Goal: Transaction & Acquisition: Purchase product/service

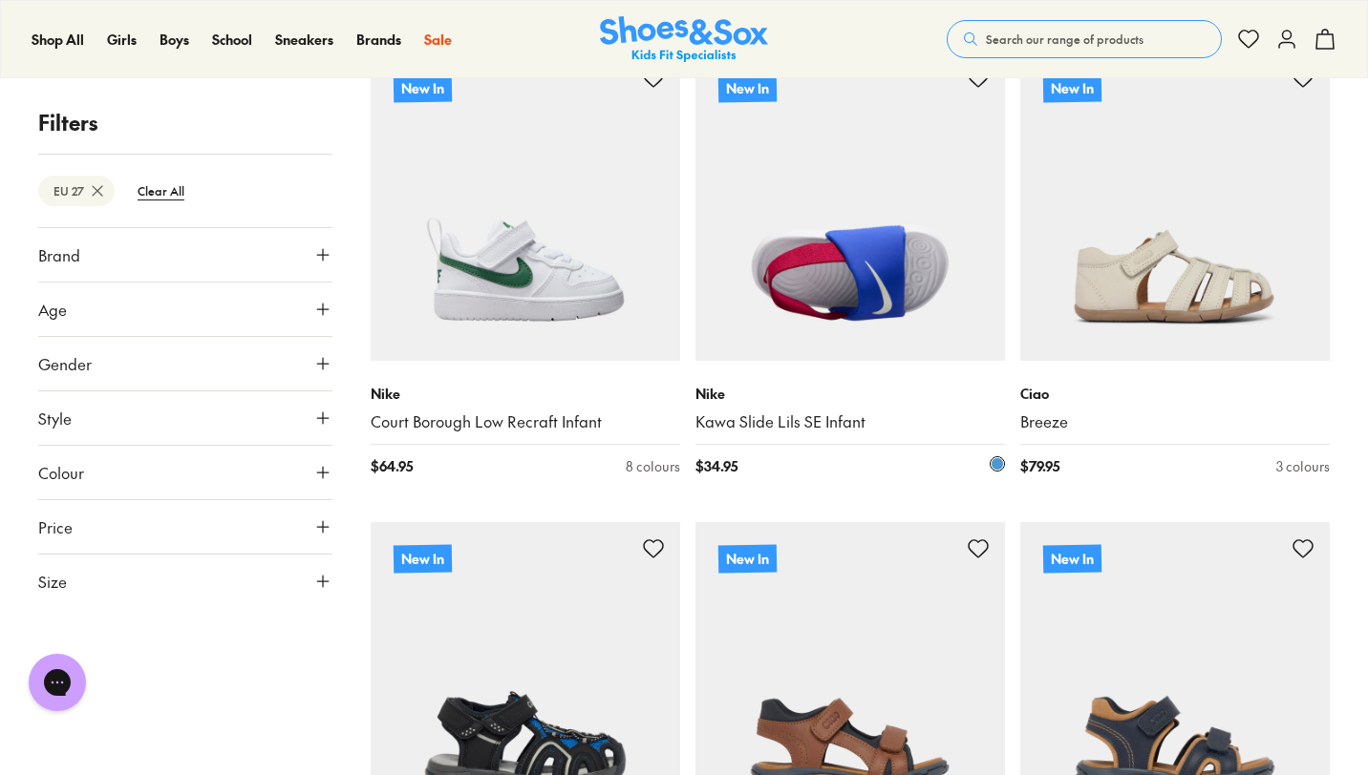
scroll to position [390, 0]
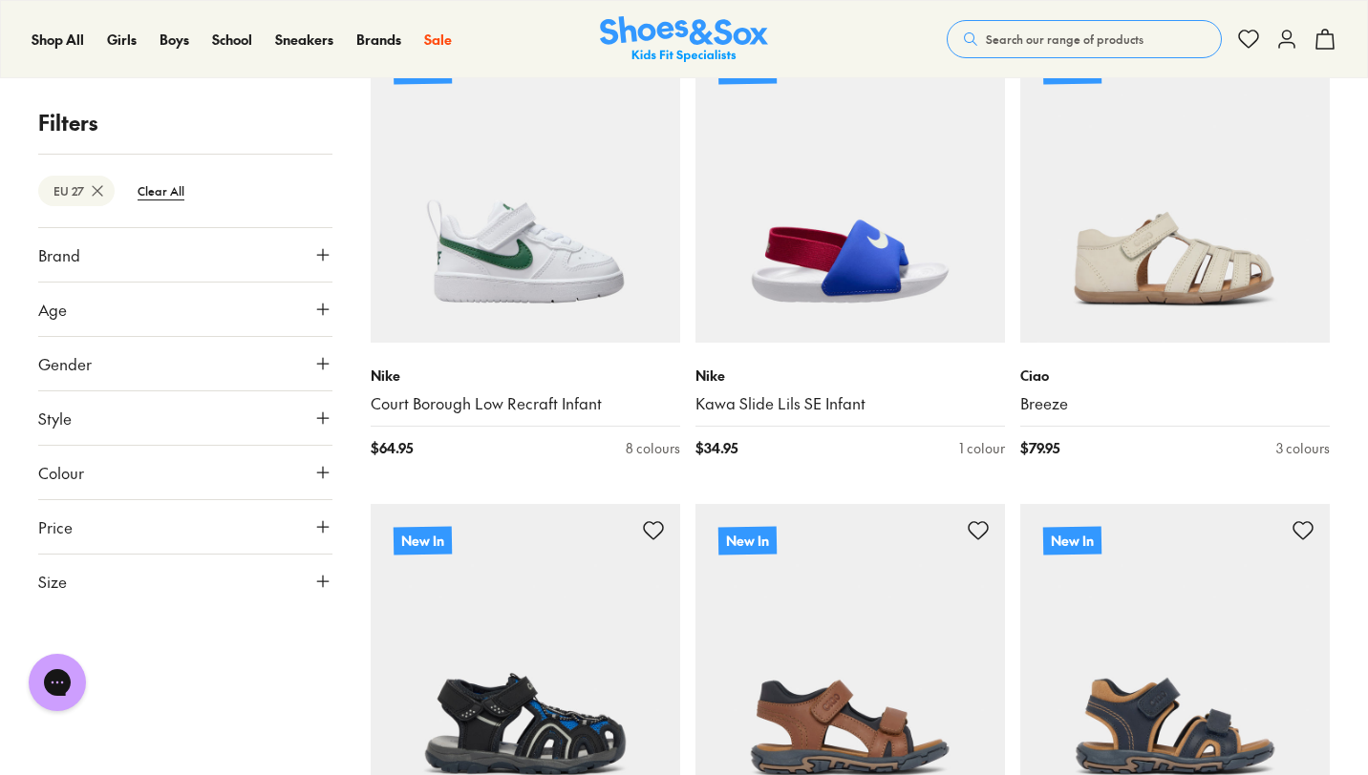
click at [217, 606] on button "Size" at bounding box center [185, 581] width 294 height 53
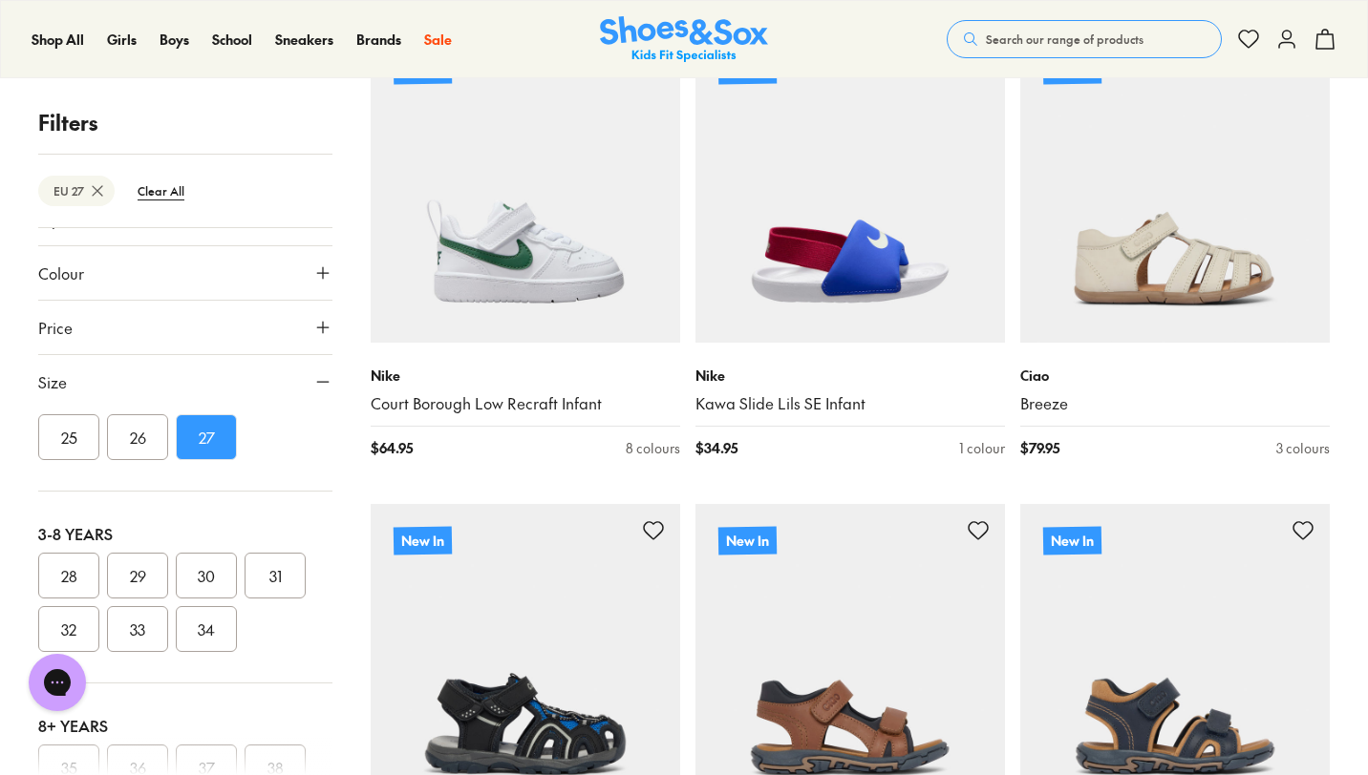
scroll to position [306, 0]
click at [47, 557] on button "28" at bounding box center [68, 568] width 61 height 46
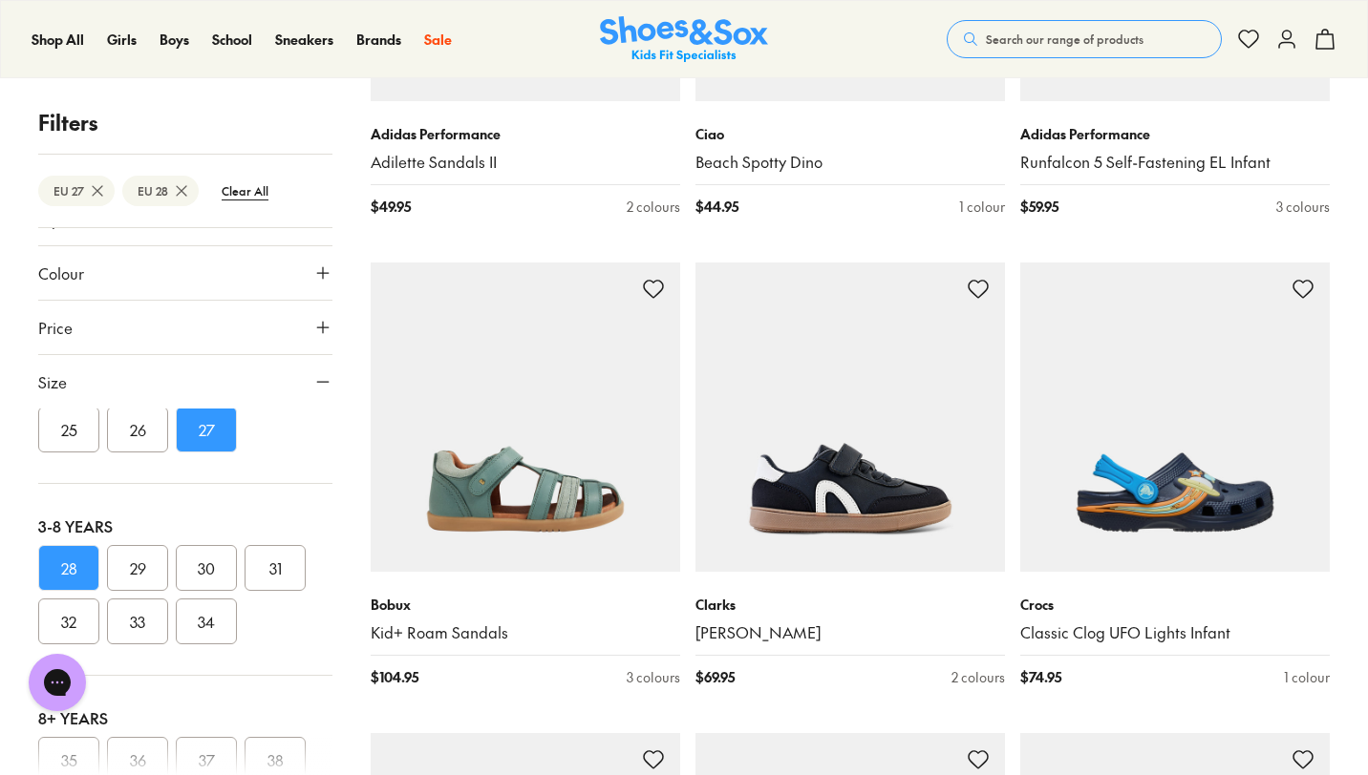
scroll to position [3458, 0]
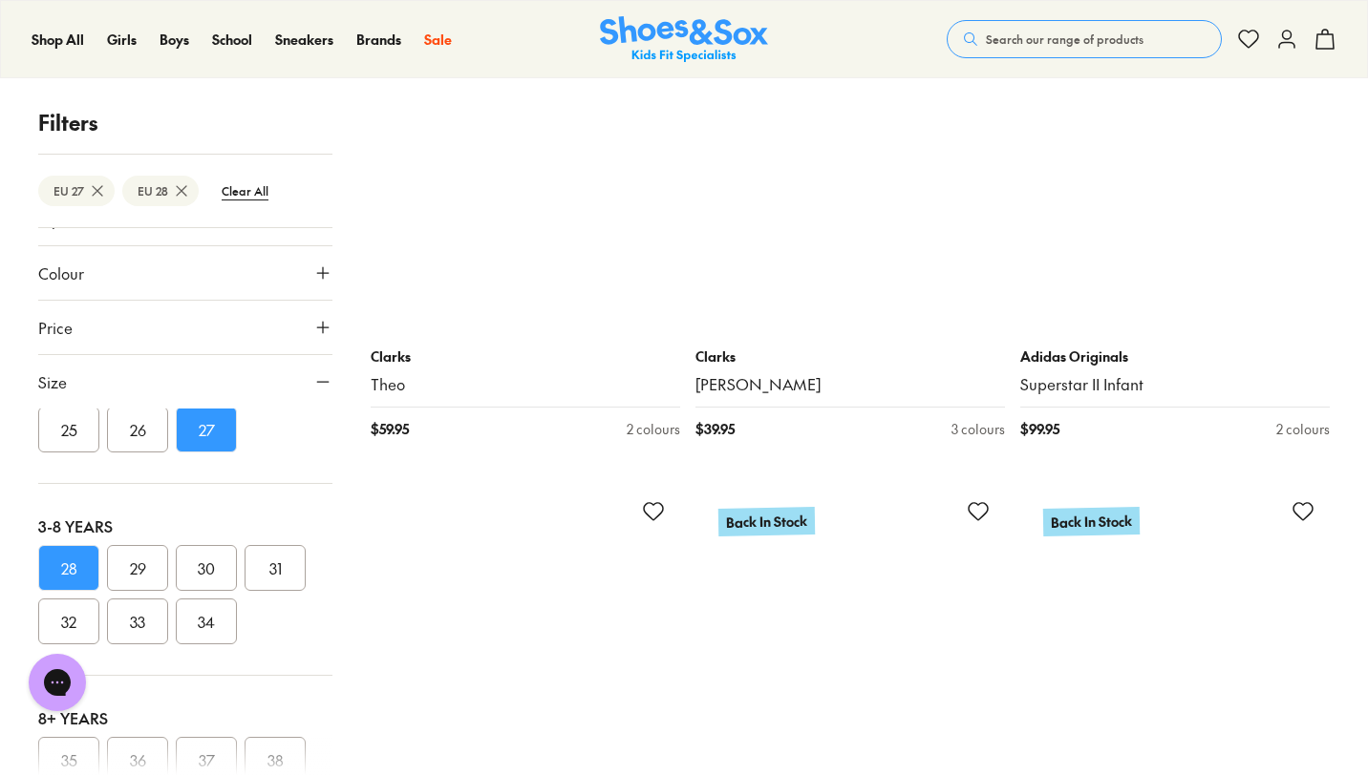
scroll to position [9312, 0]
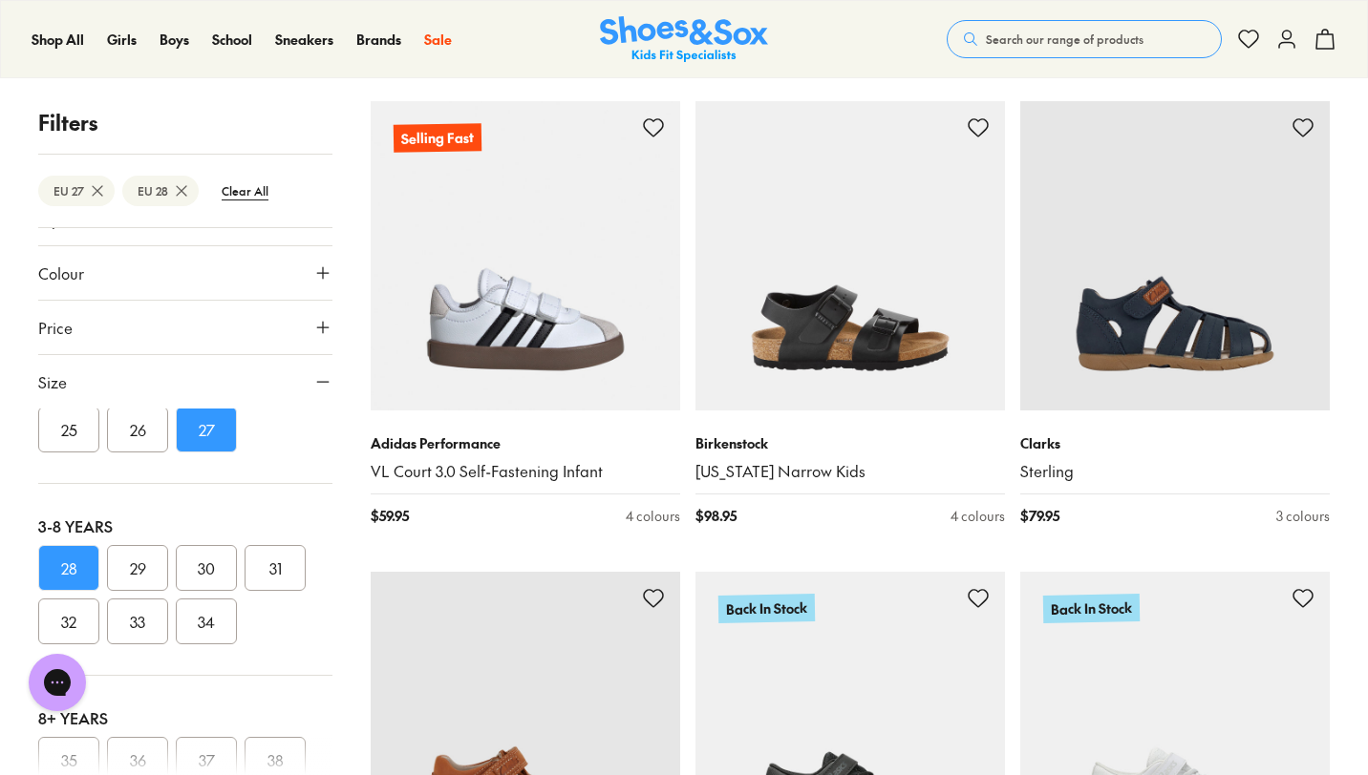
scroll to position [14463, 0]
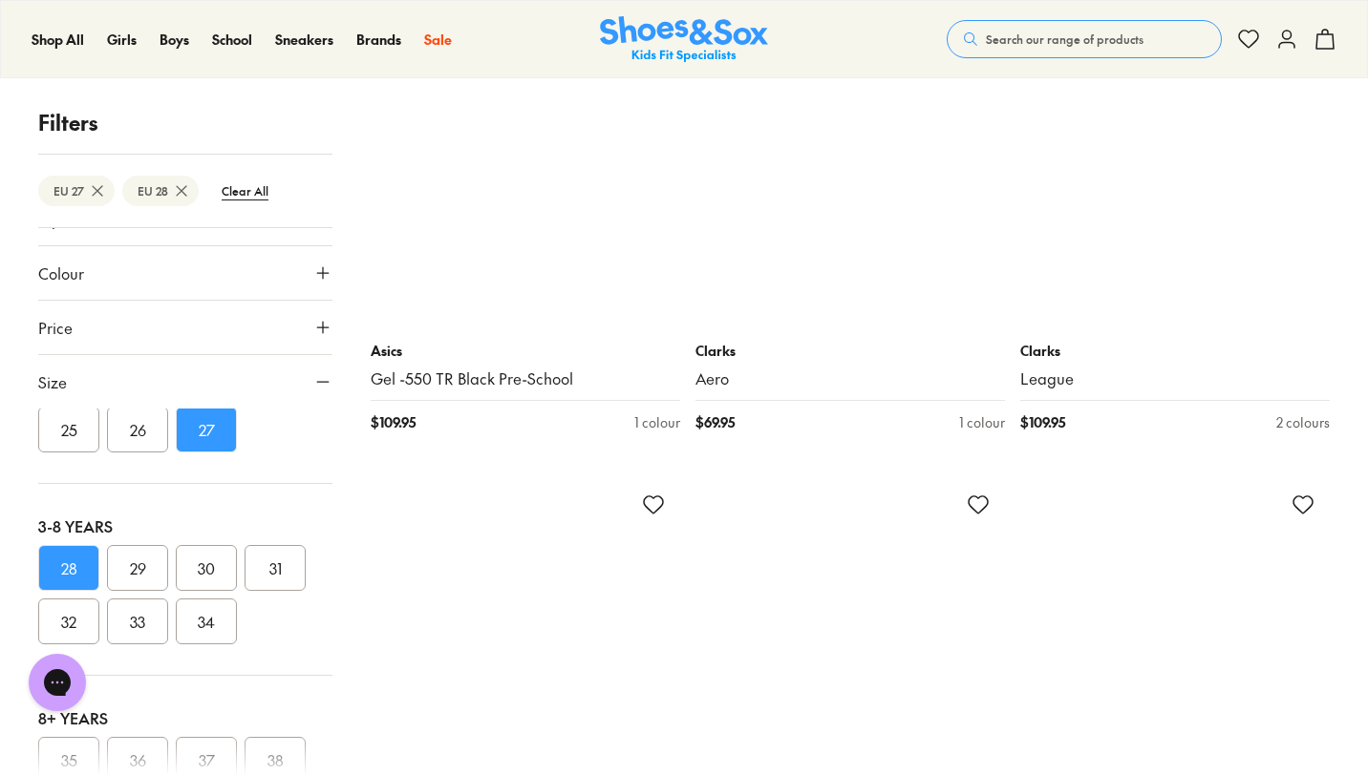
scroll to position [19600, 0]
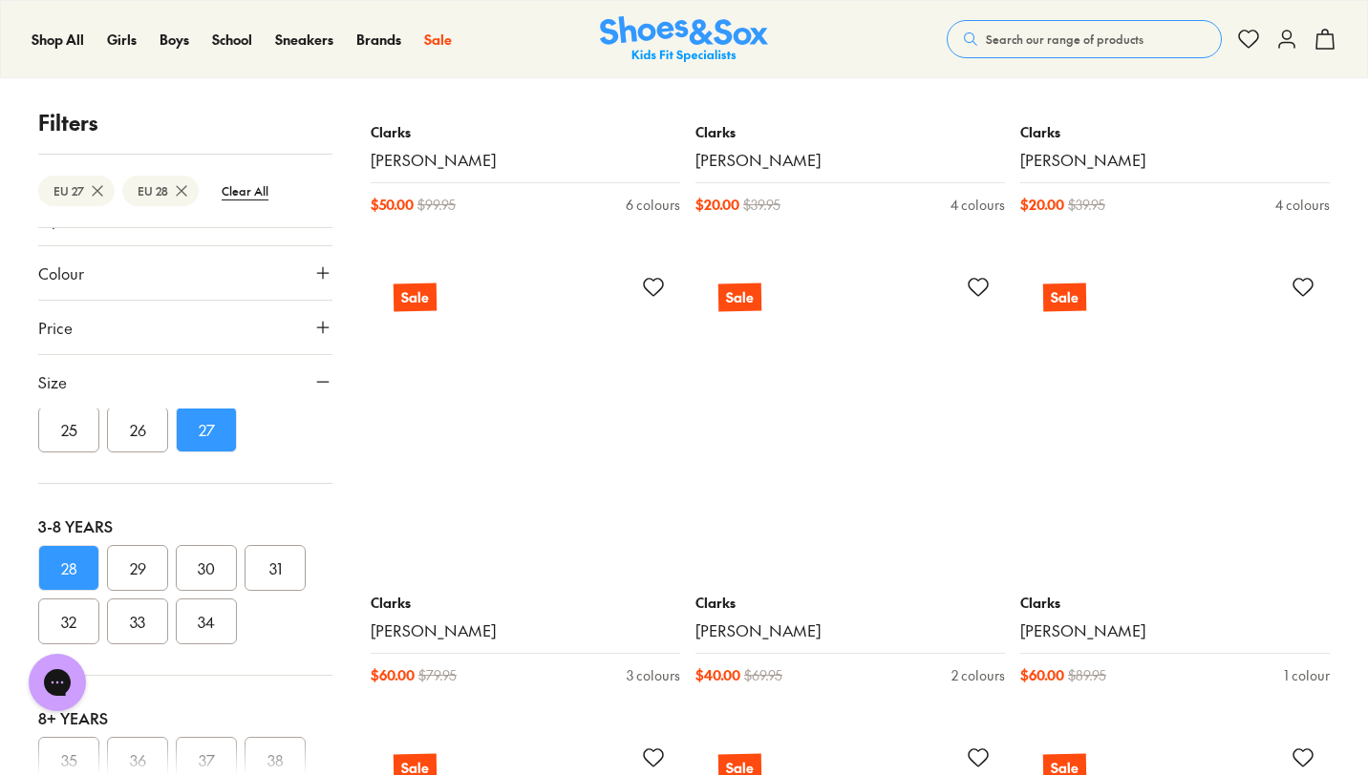
scroll to position [24258, 0]
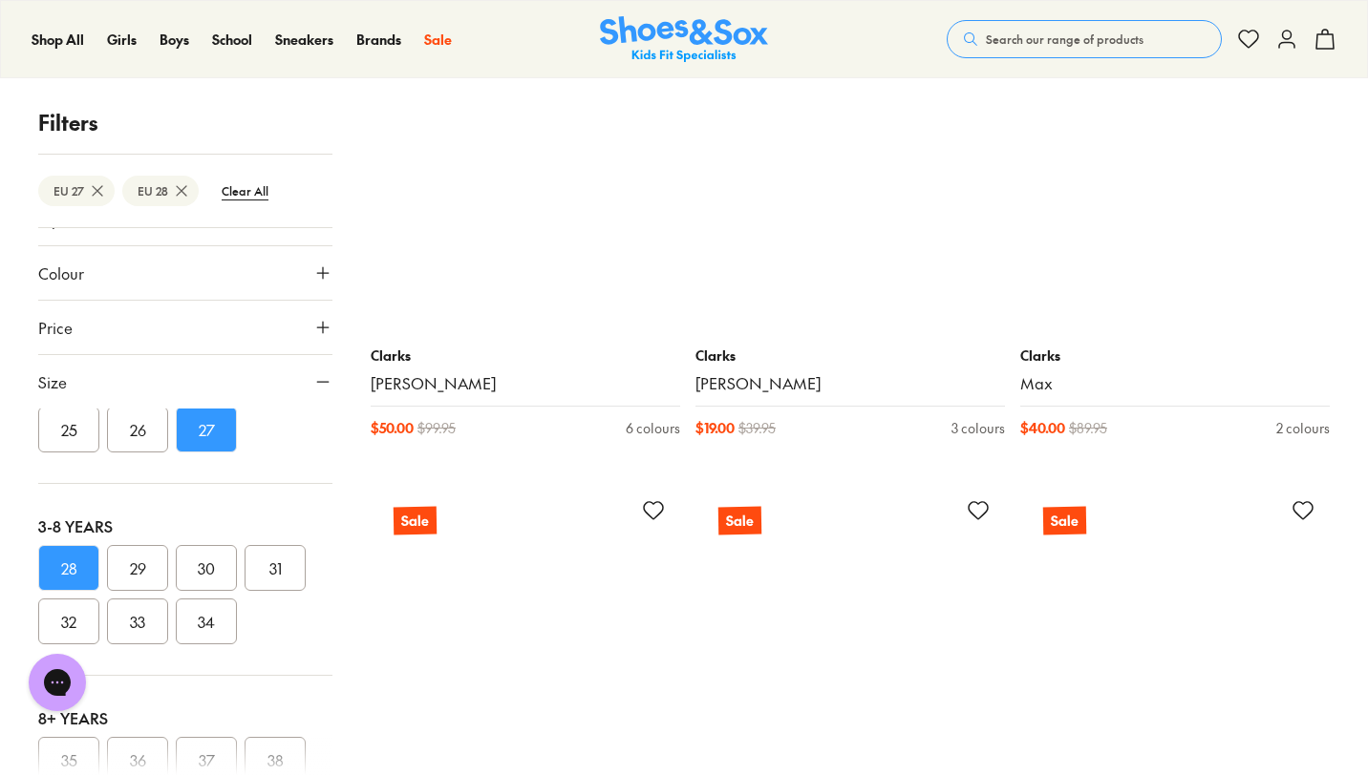
scroll to position [29145, 0]
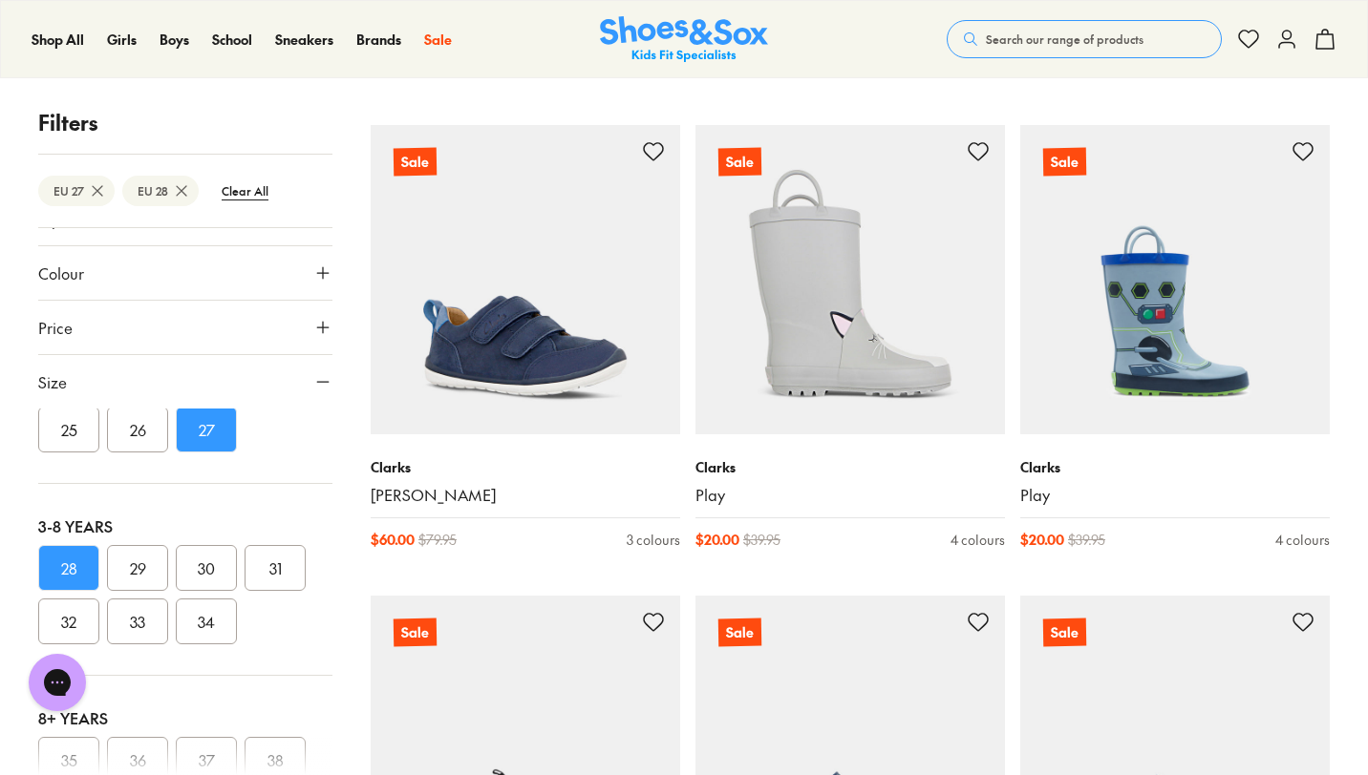
scroll to position [29575, 0]
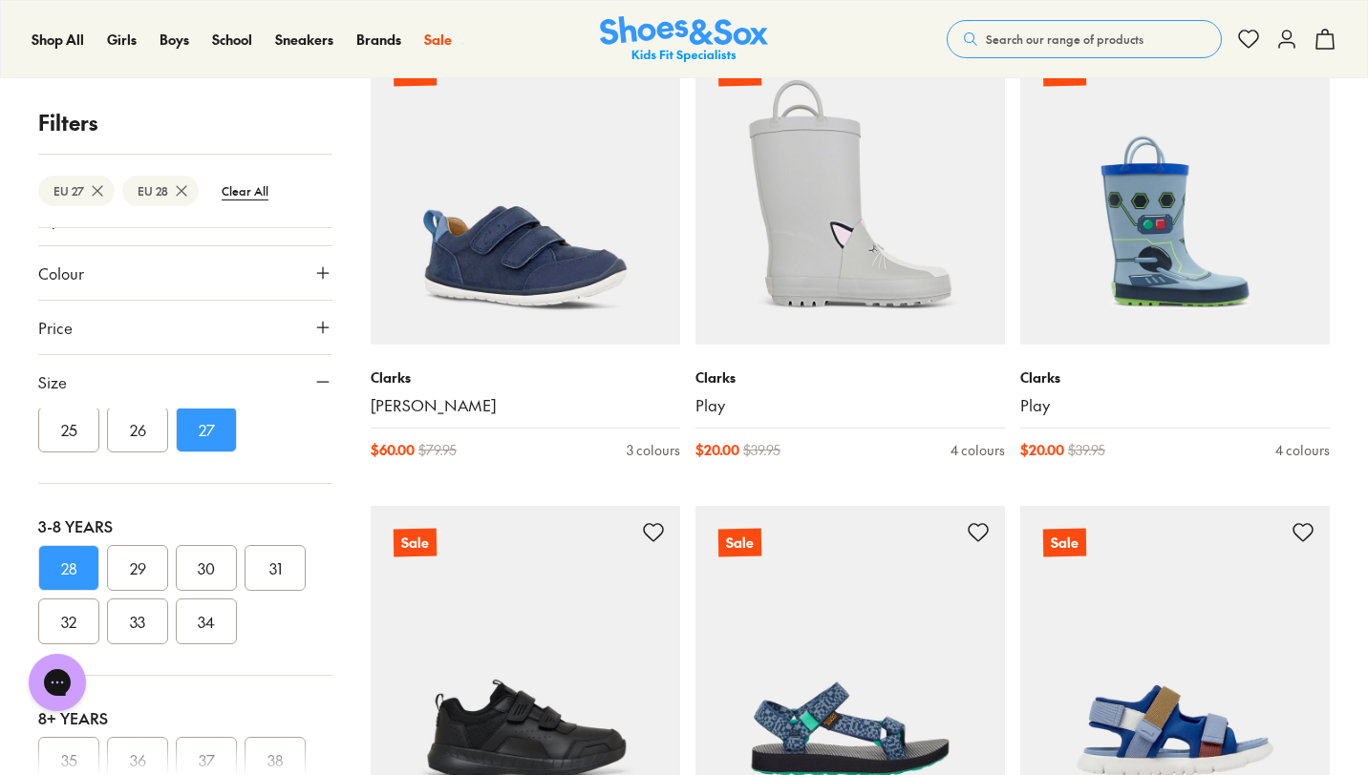
type input "***"
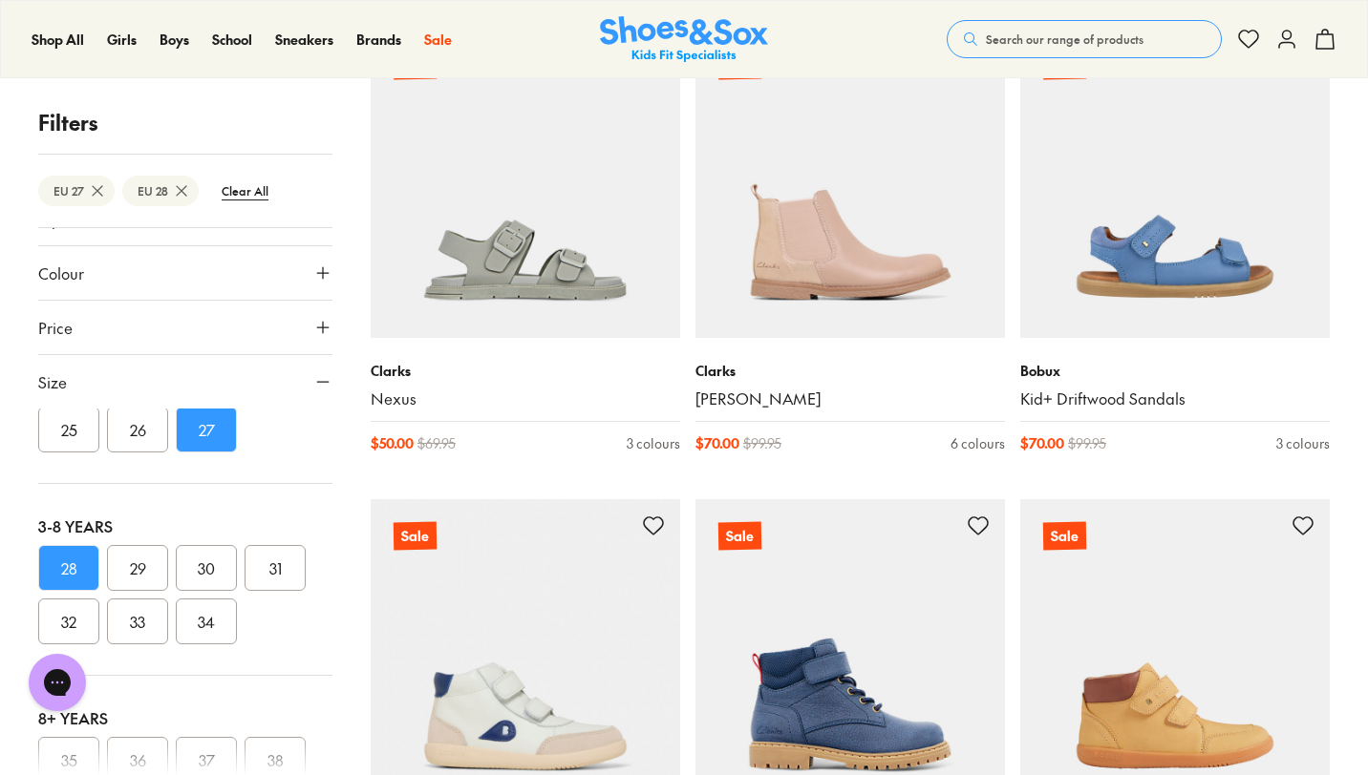
scroll to position [24752, 0]
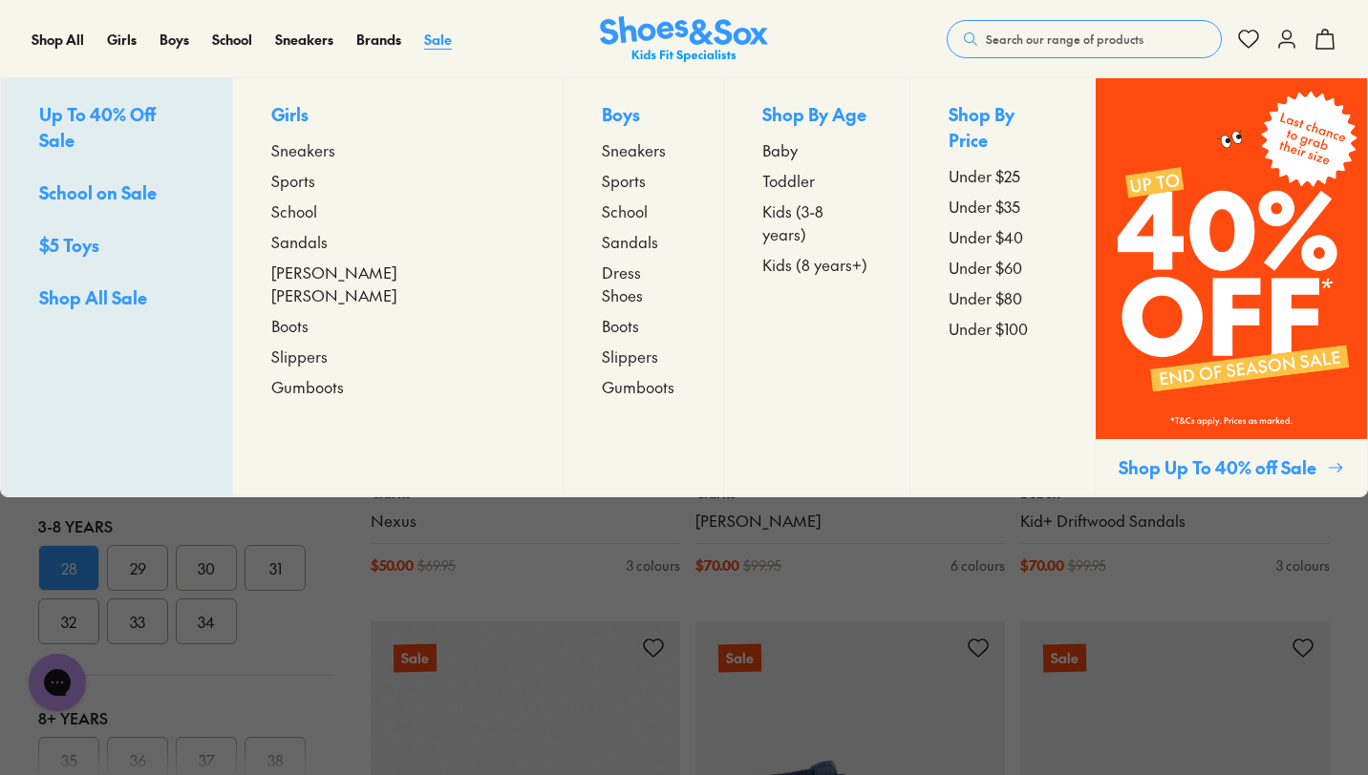
click at [431, 43] on span "Sale" at bounding box center [438, 39] width 28 height 19
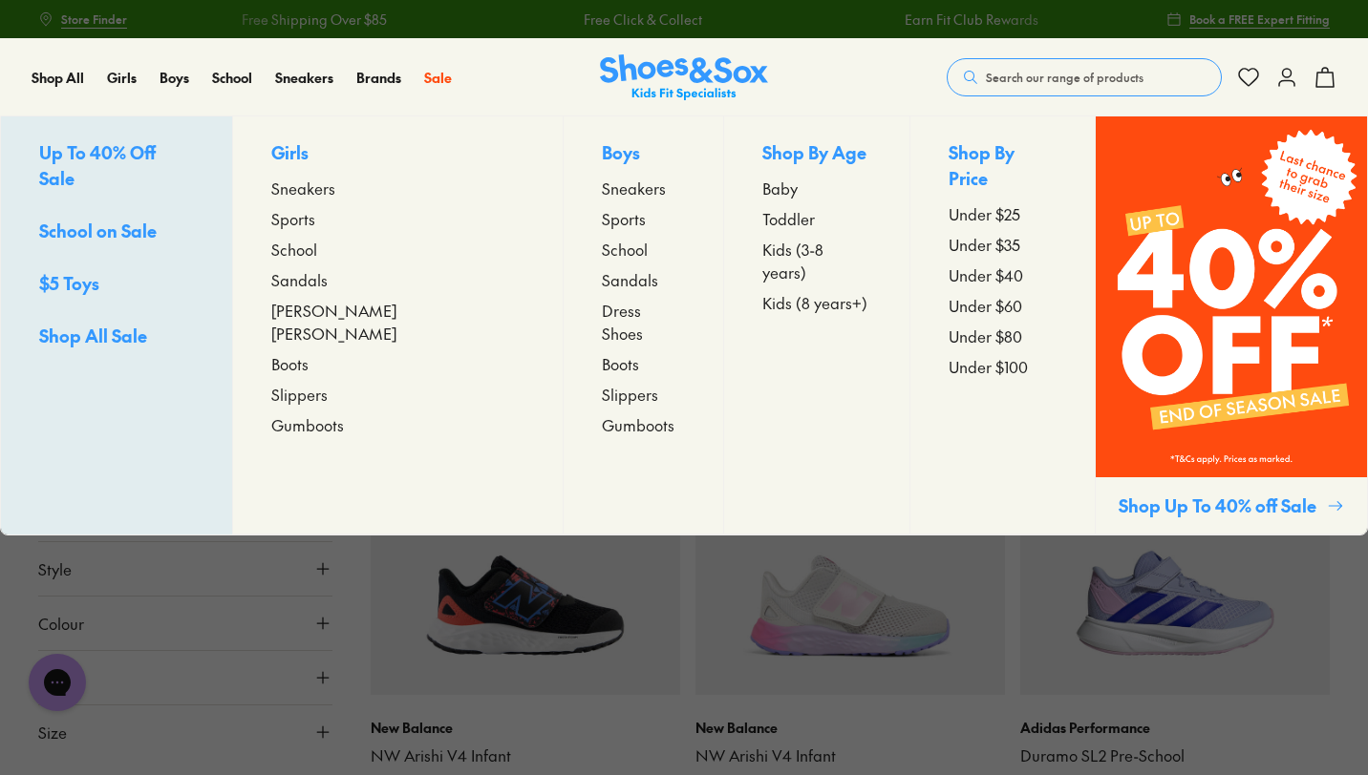
click at [762, 246] on span "Kids (3-8 years)" at bounding box center [816, 261] width 108 height 46
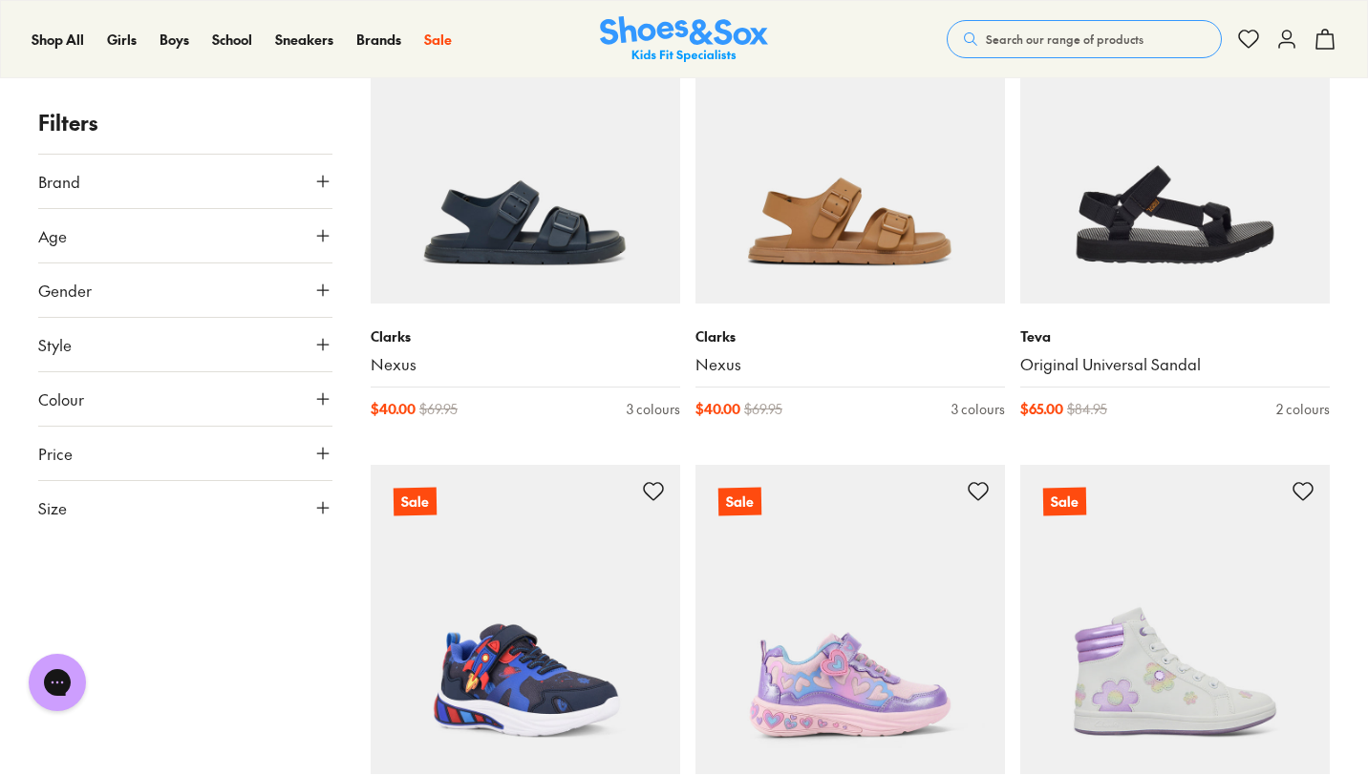
scroll to position [463, 0]
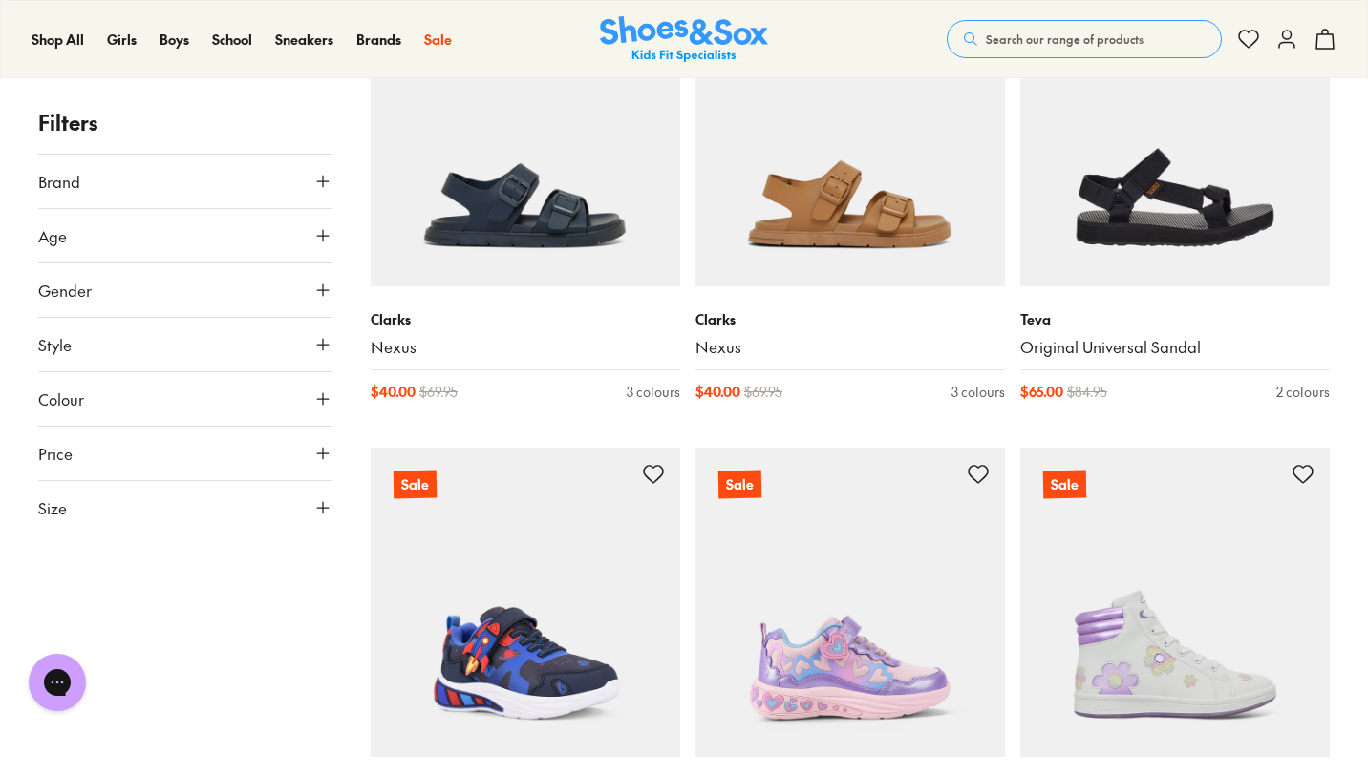
click at [179, 506] on button "Size" at bounding box center [185, 507] width 294 height 53
click at [72, 575] on button "28" at bounding box center [68, 585] width 61 height 46
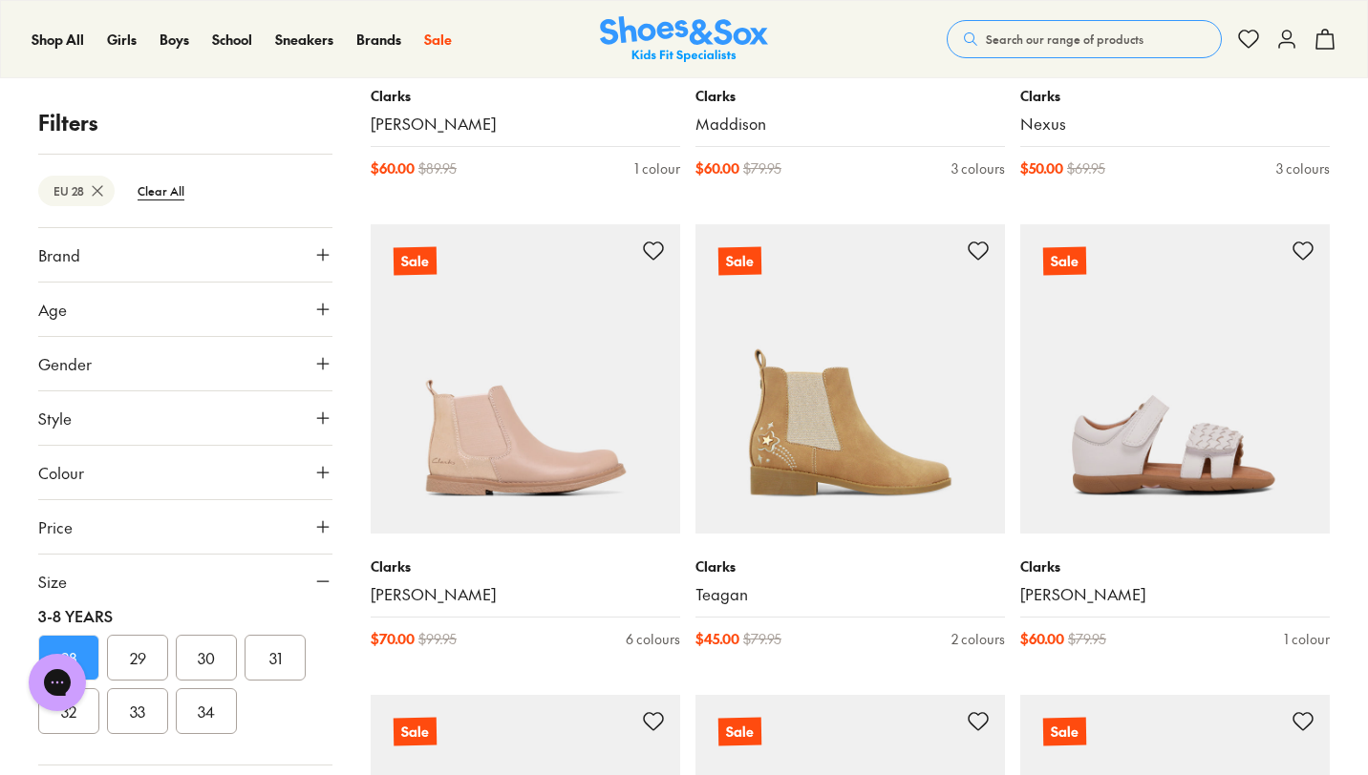
scroll to position [3983, 0]
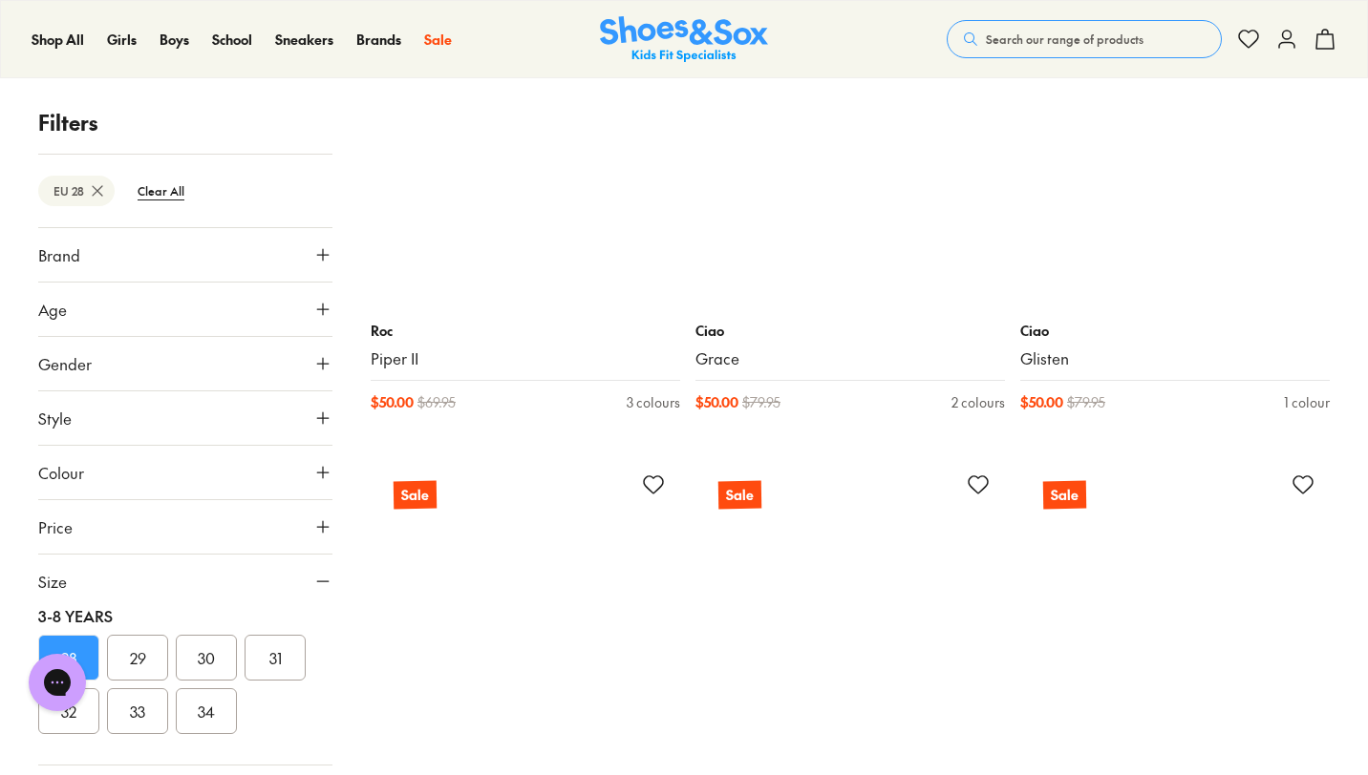
scroll to position [9494, 0]
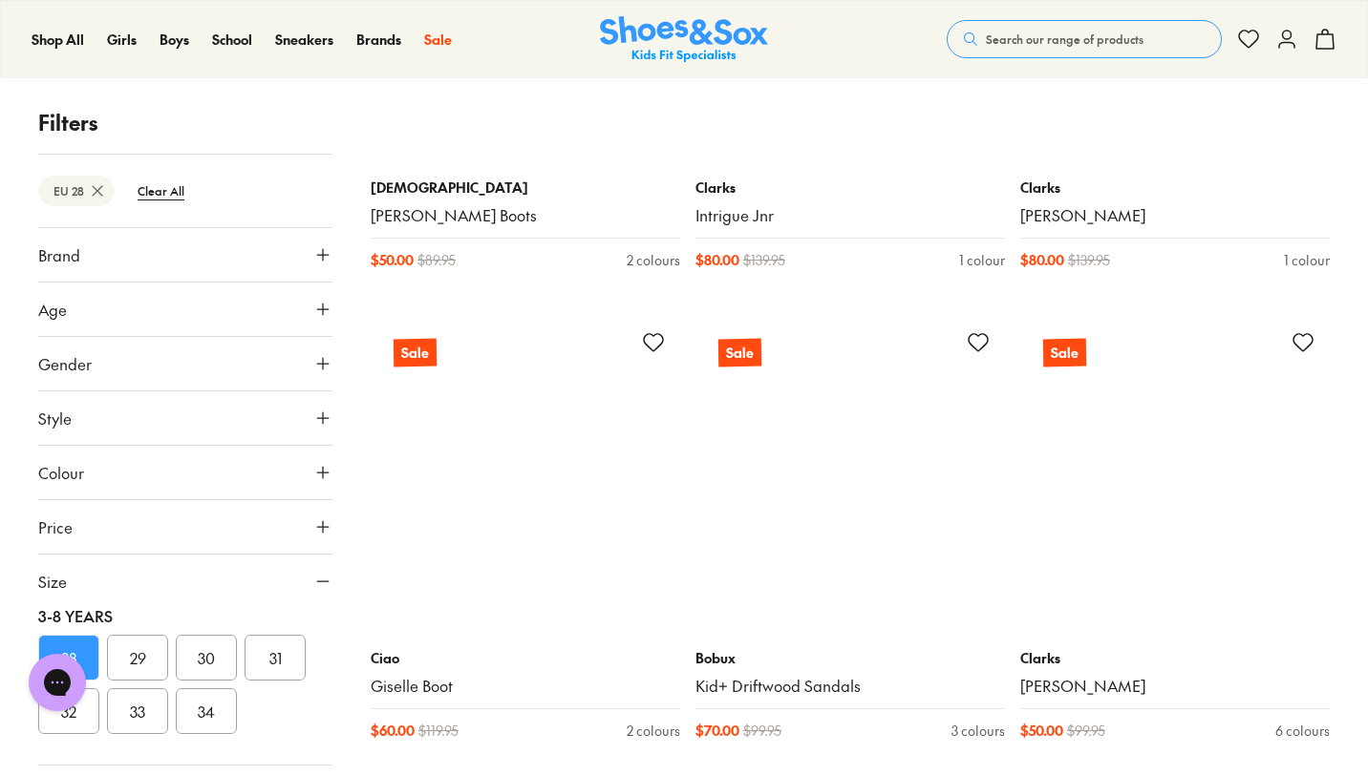
scroll to position [13975, 0]
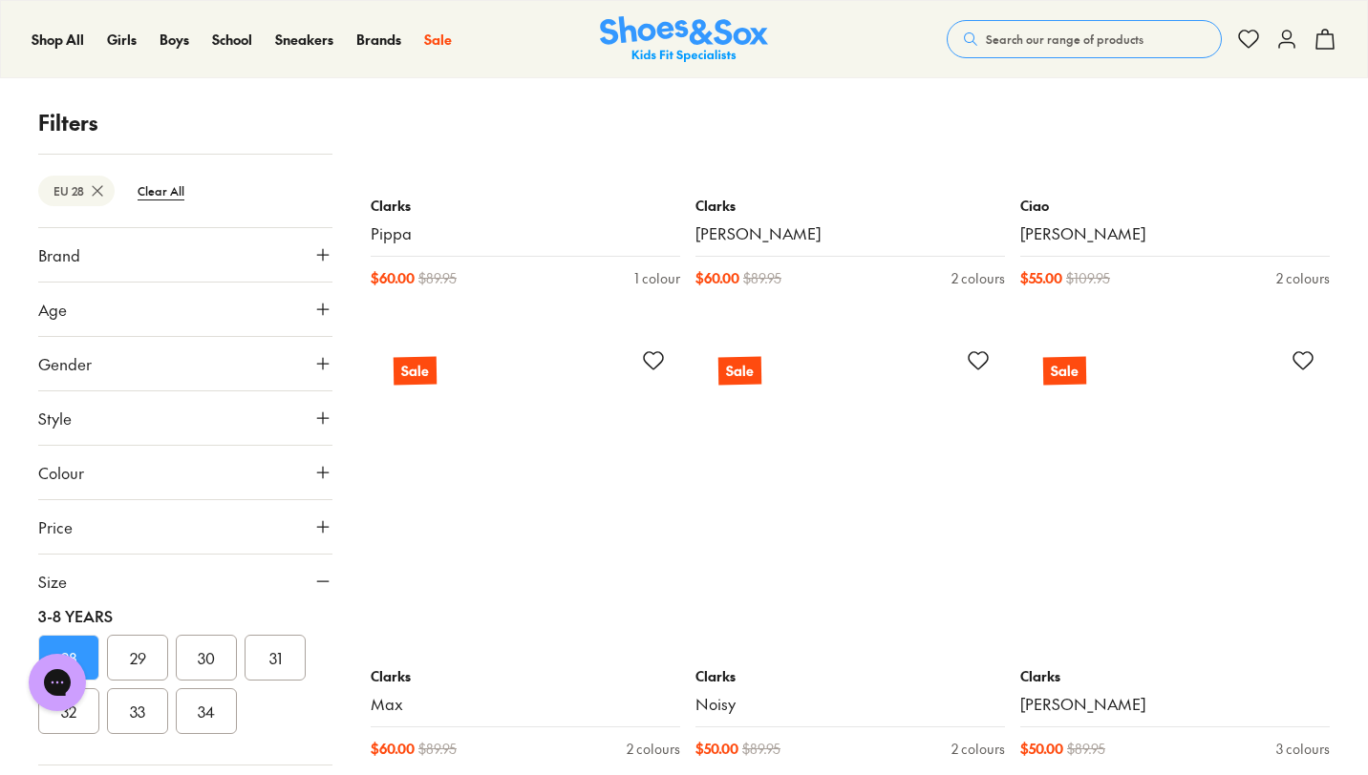
scroll to position [19451, 0]
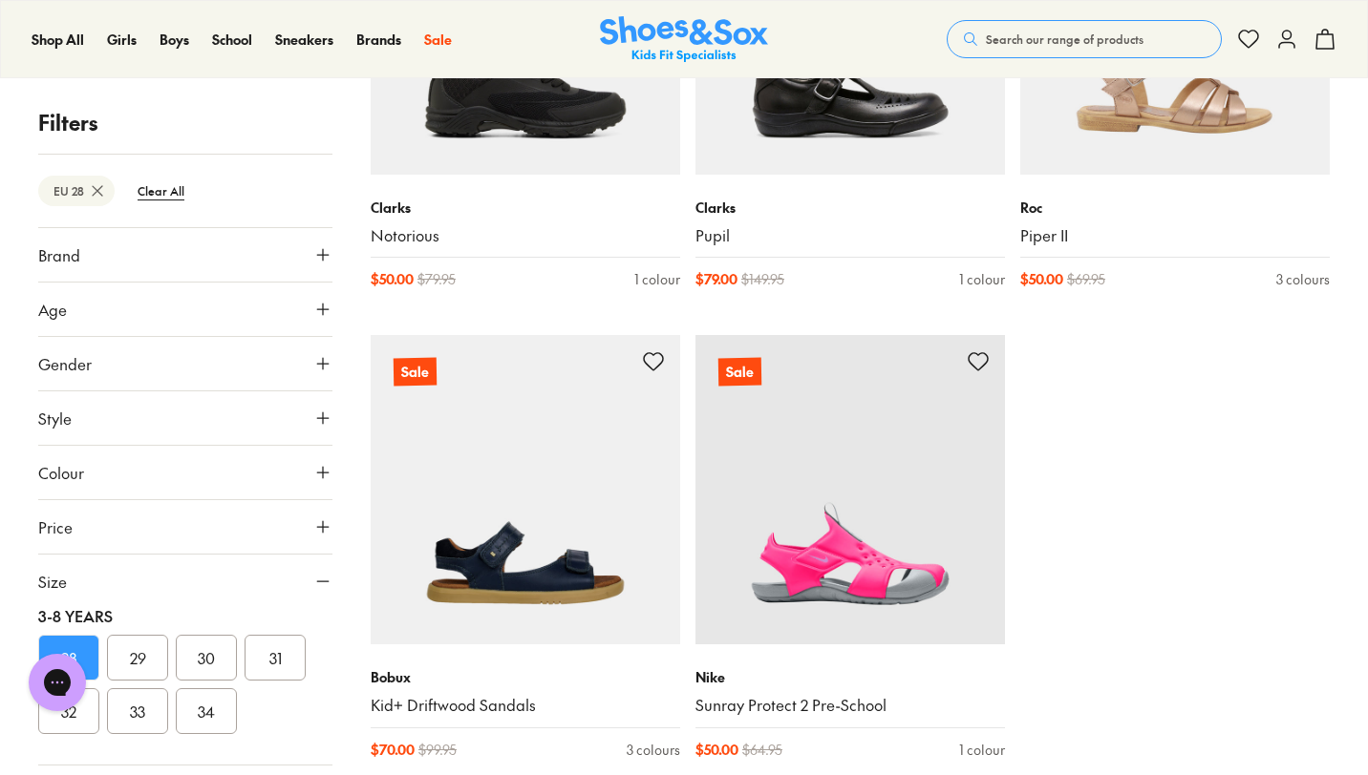
scroll to position [20563, 0]
